Goal: Task Accomplishment & Management: Manage account settings

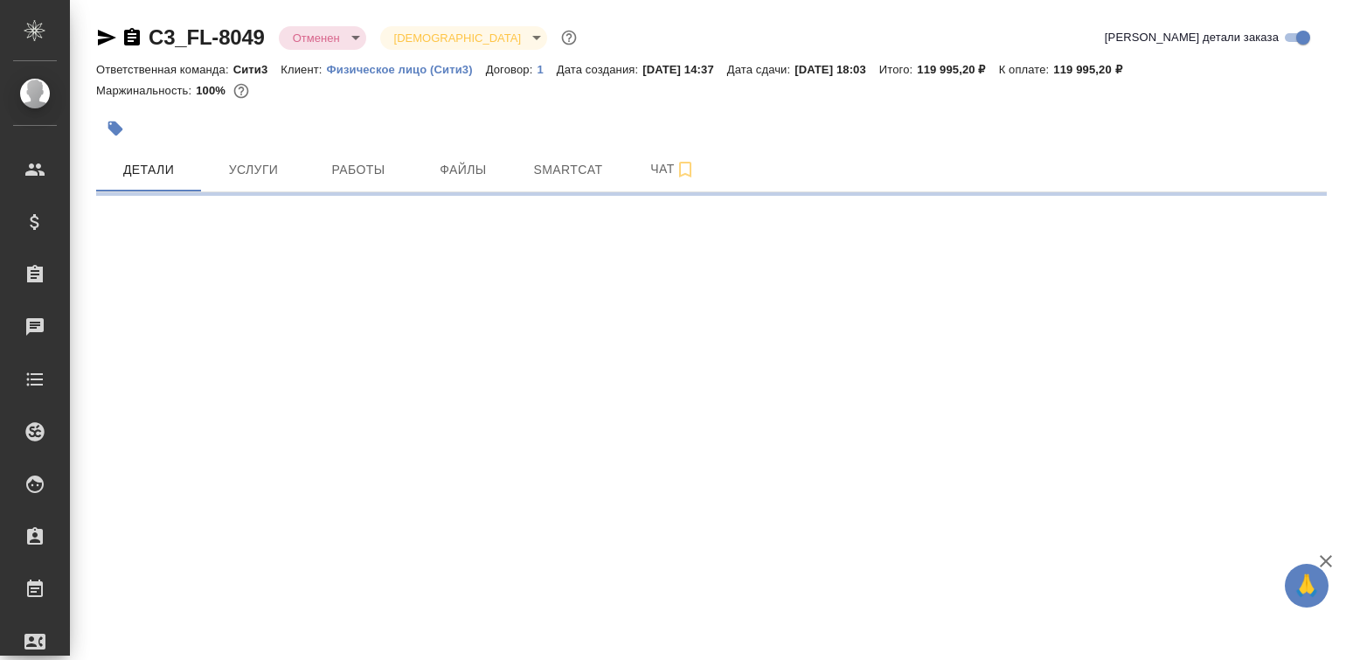
select select "RU"
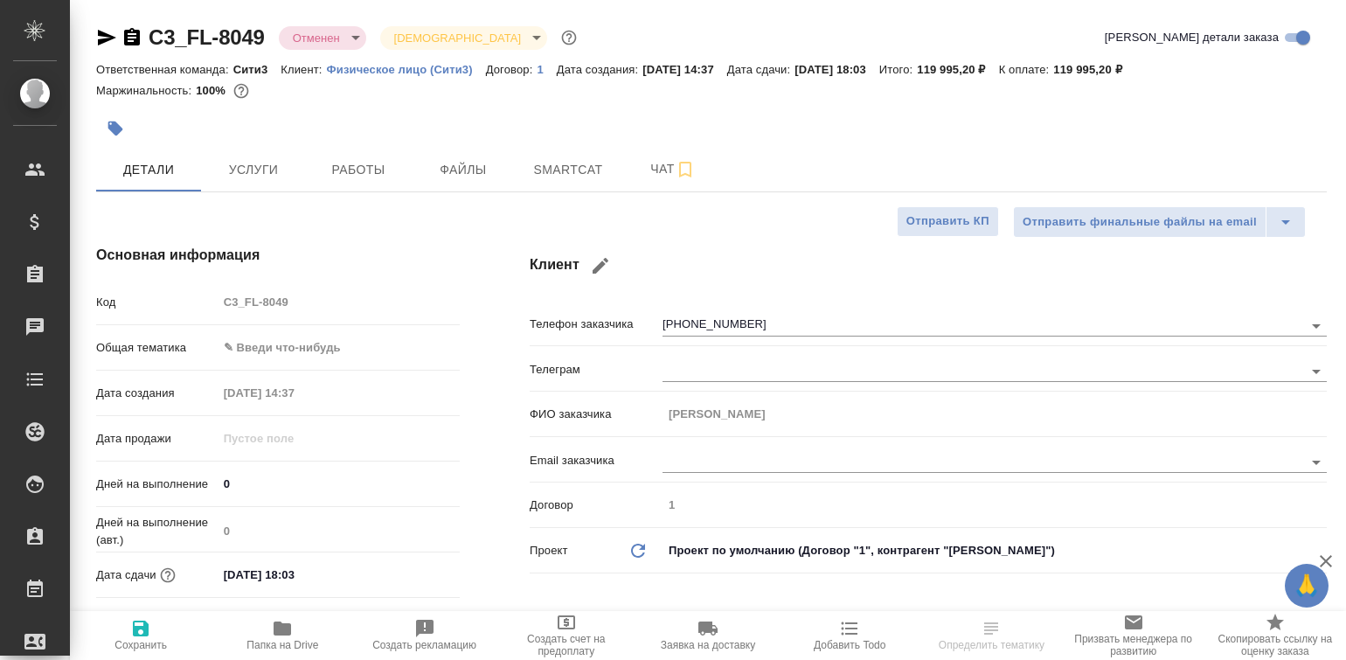
type textarea "x"
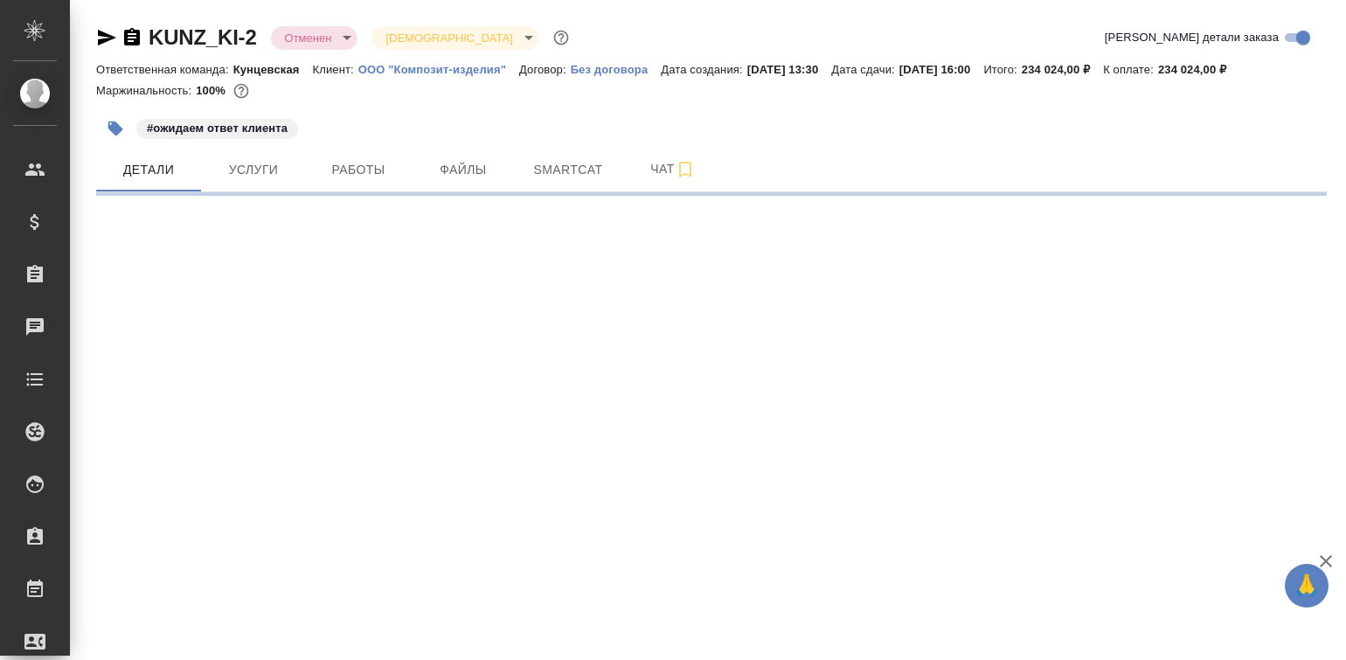
select select "RU"
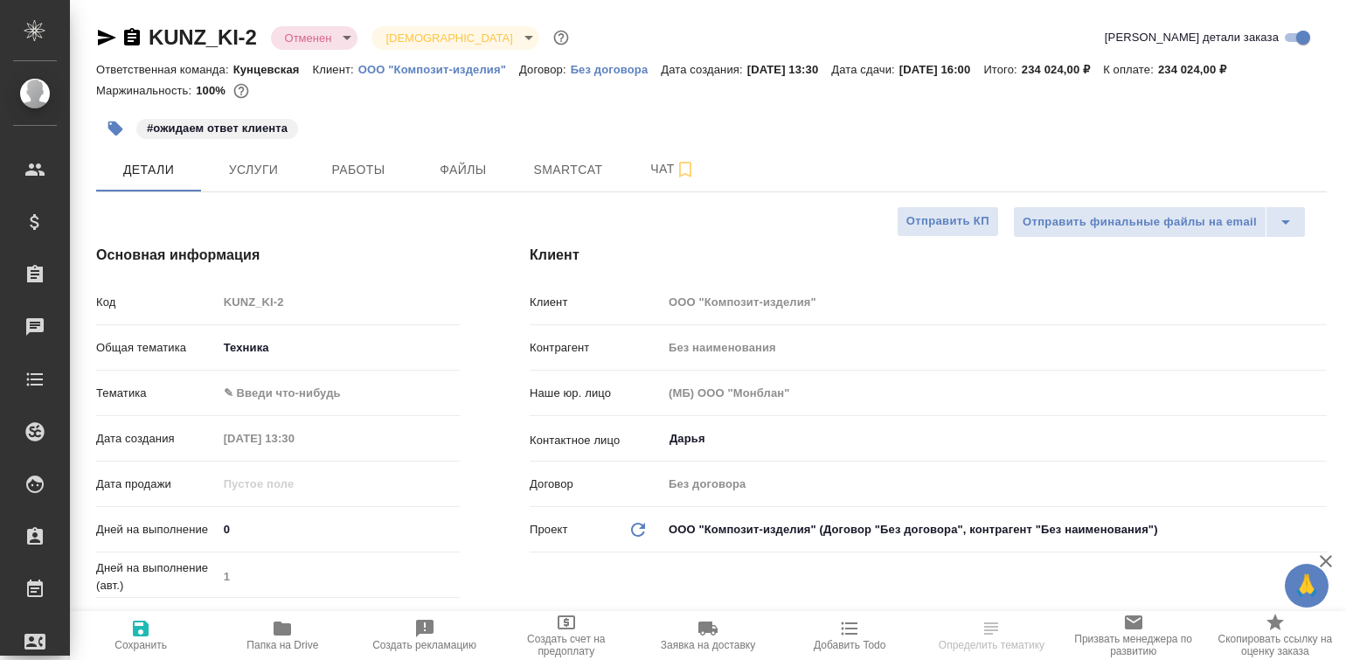
type textarea "x"
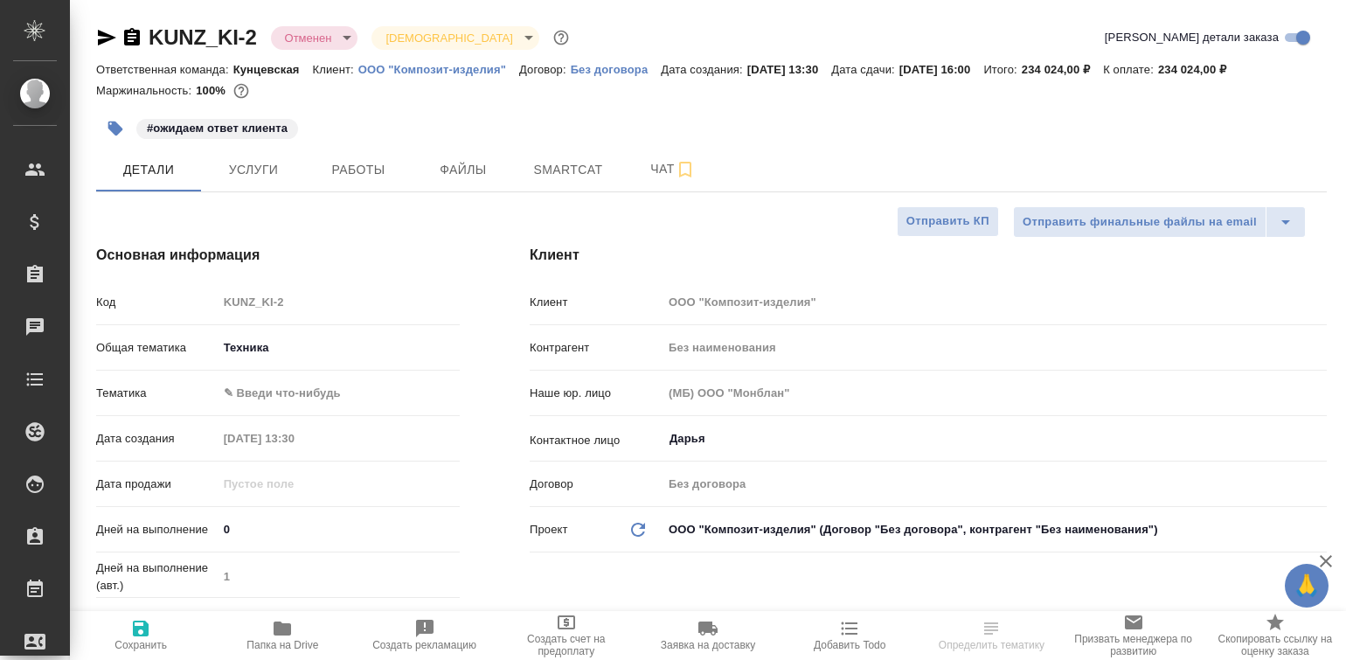
type textarea "x"
select select "RU"
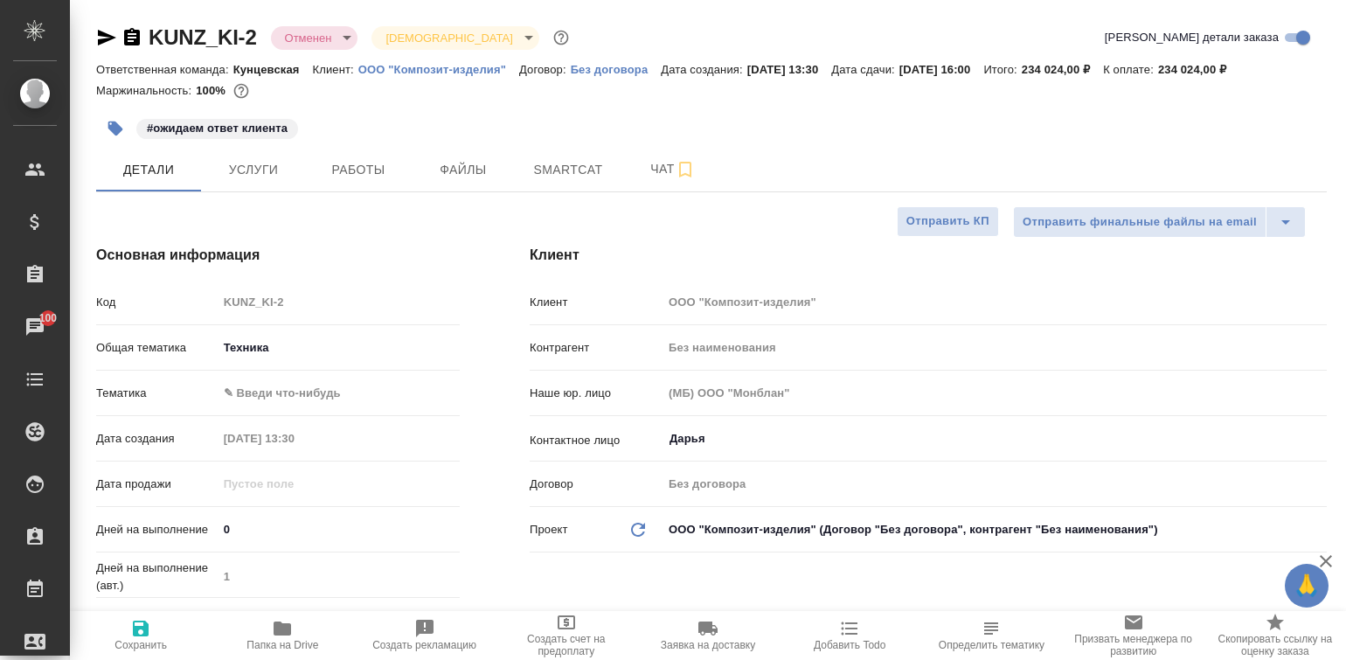
type textarea "x"
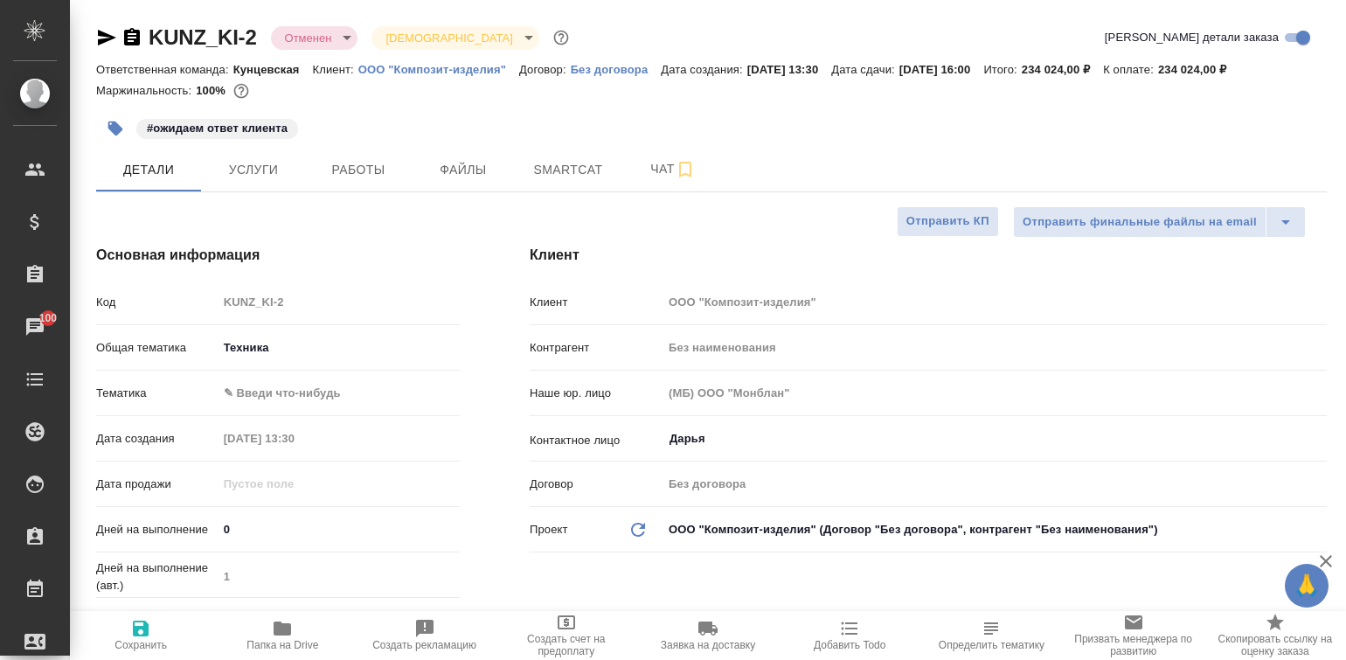
type textarea "x"
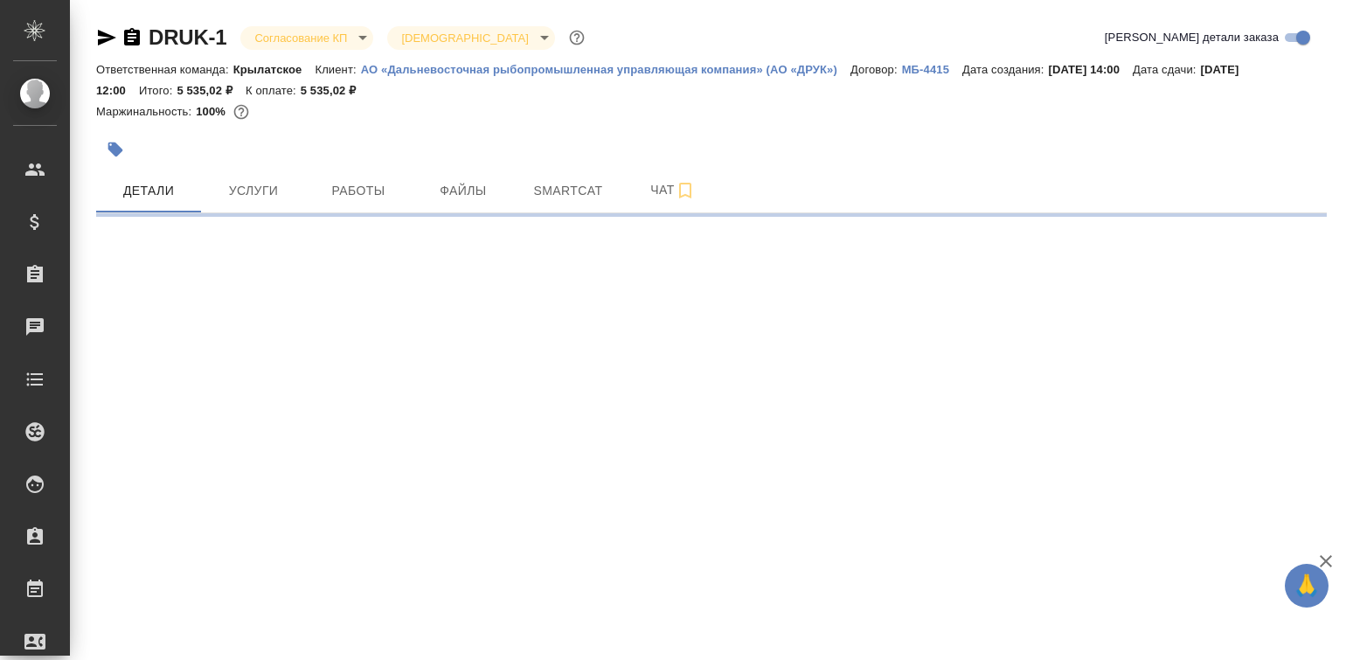
select select "RU"
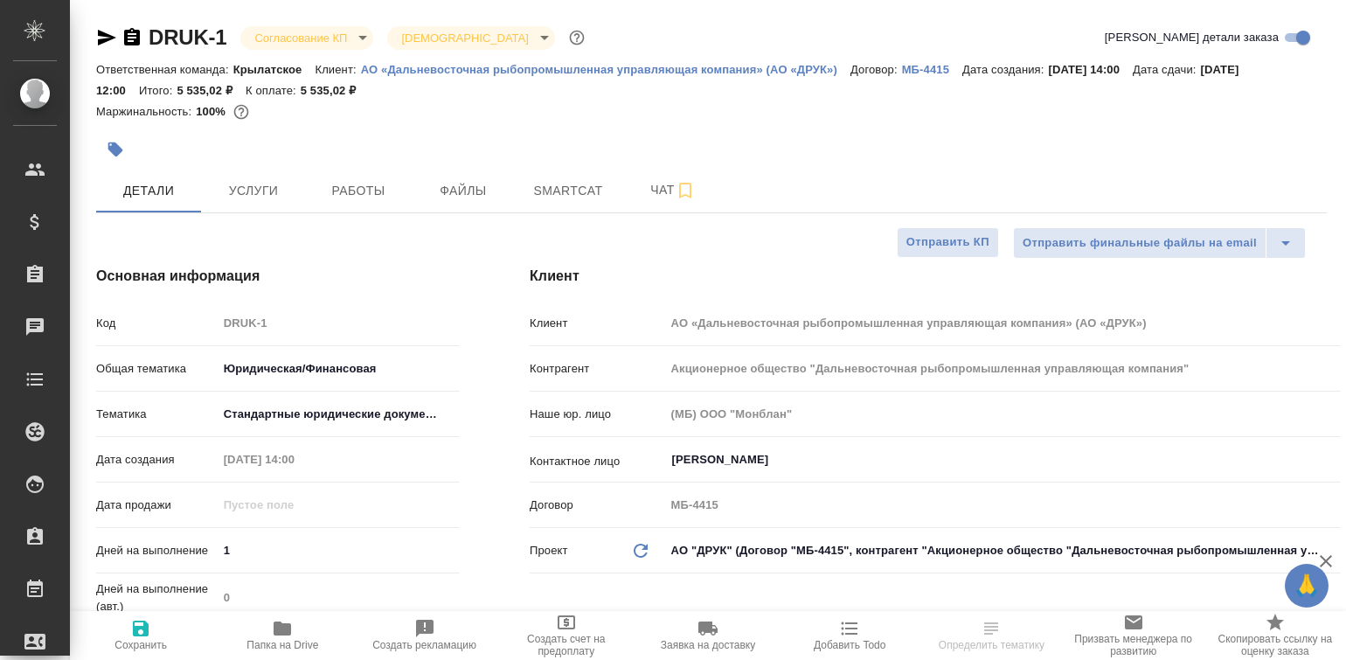
type textarea "x"
type input "Акционерное общество "Дальневосточная рыбопромышленная управляющая компания""
type textarea "x"
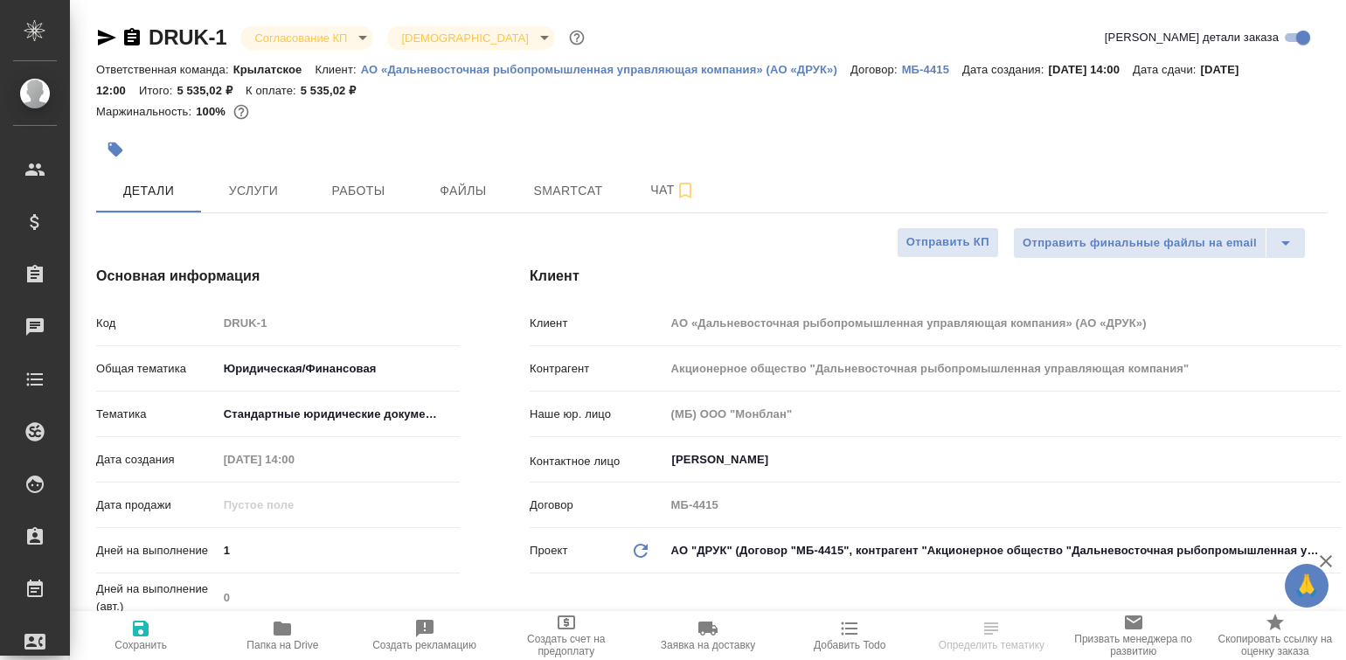
type textarea "x"
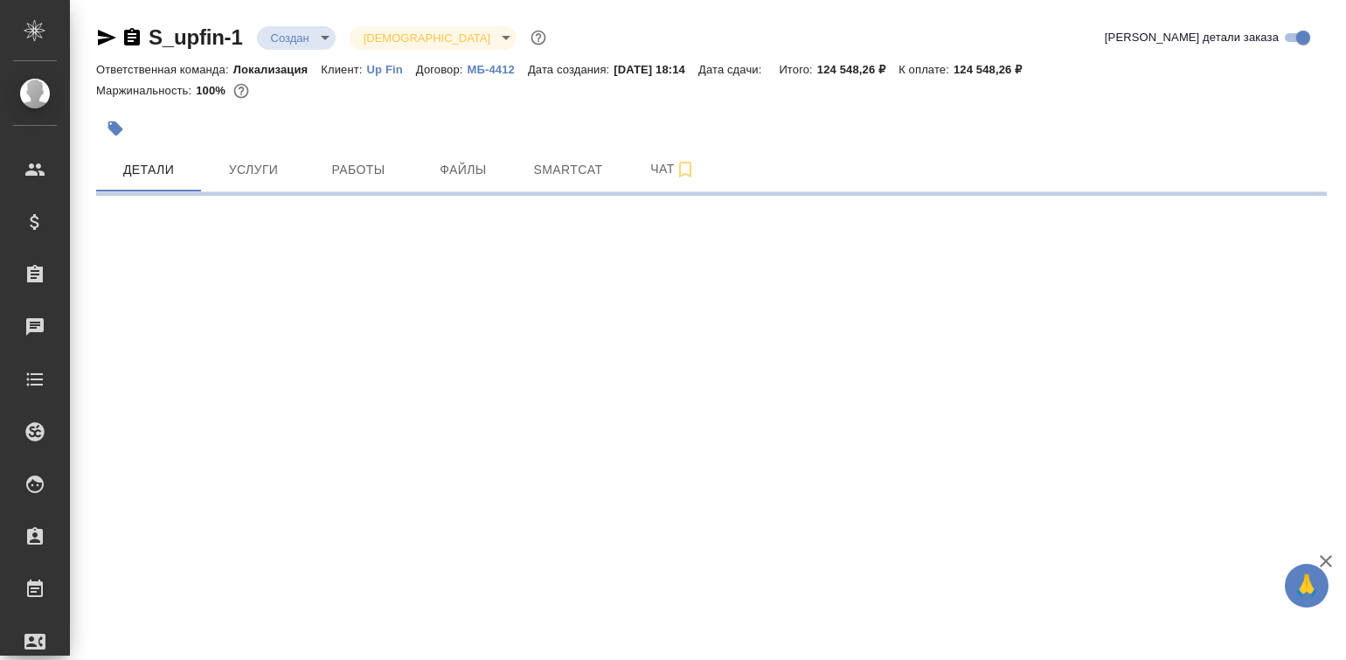
select select "RU"
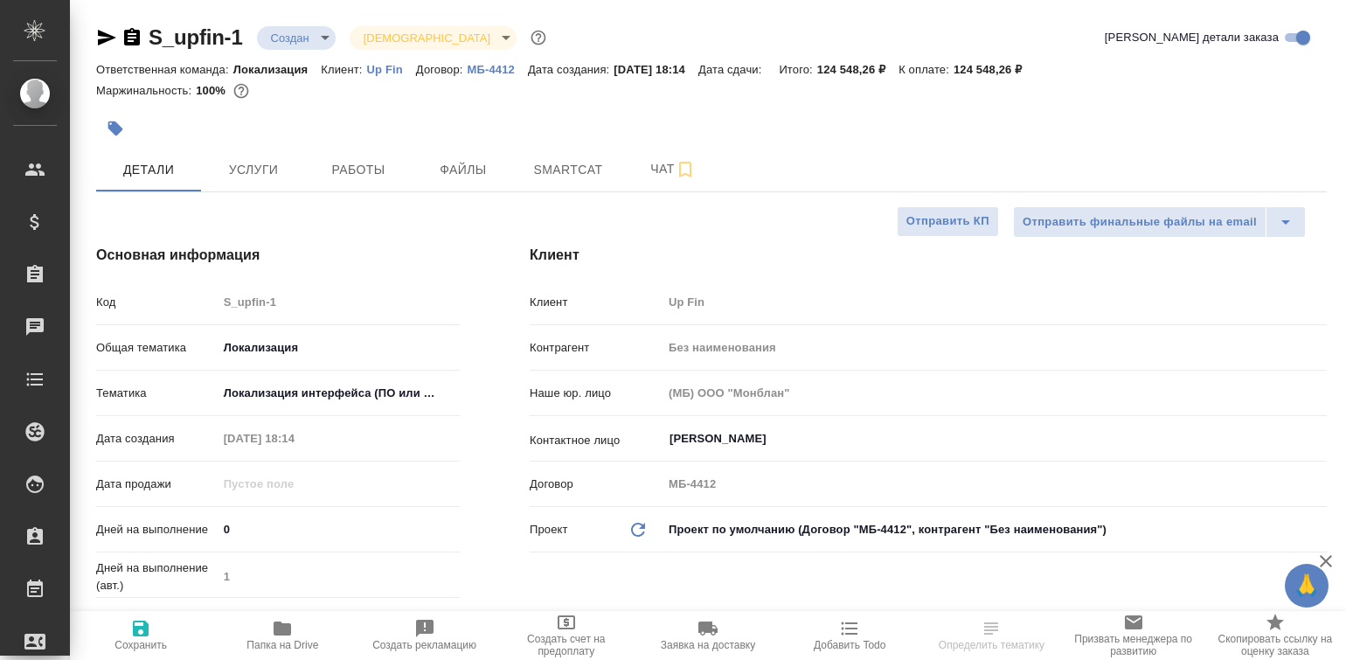
type textarea "x"
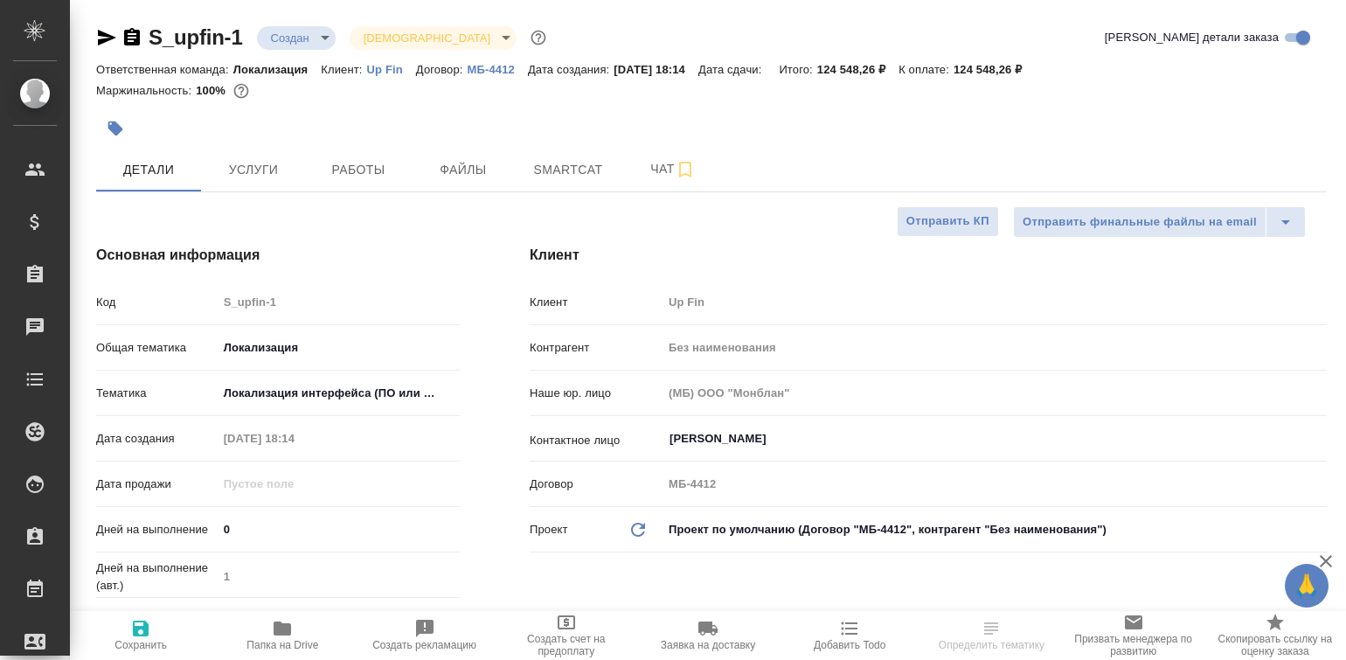
type textarea "x"
